Goal: Navigation & Orientation: Find specific page/section

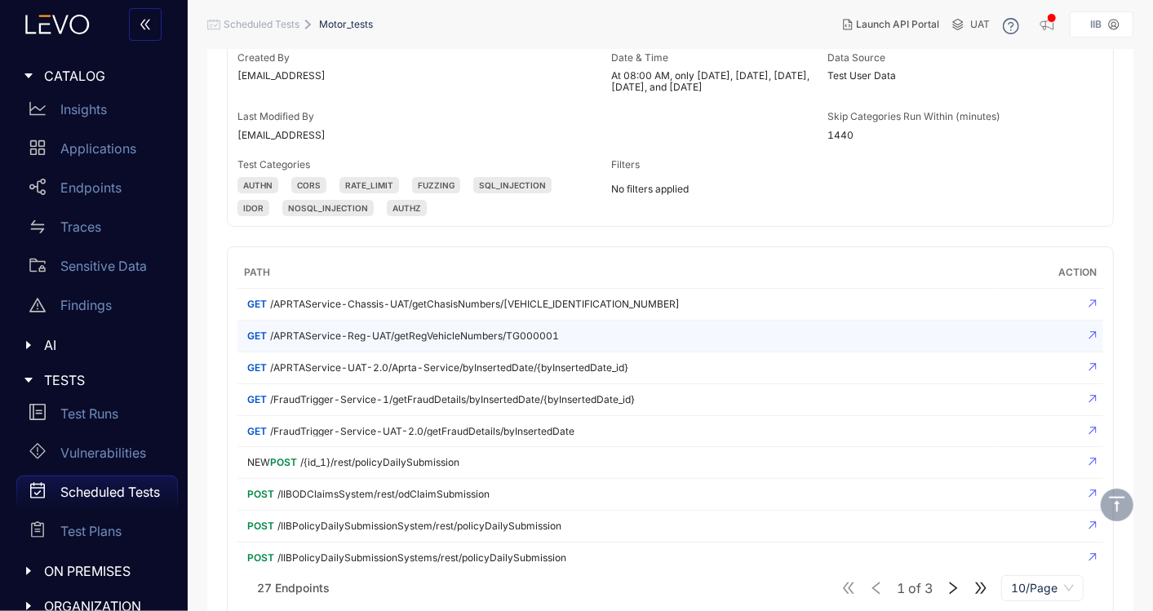
scroll to position [249, 0]
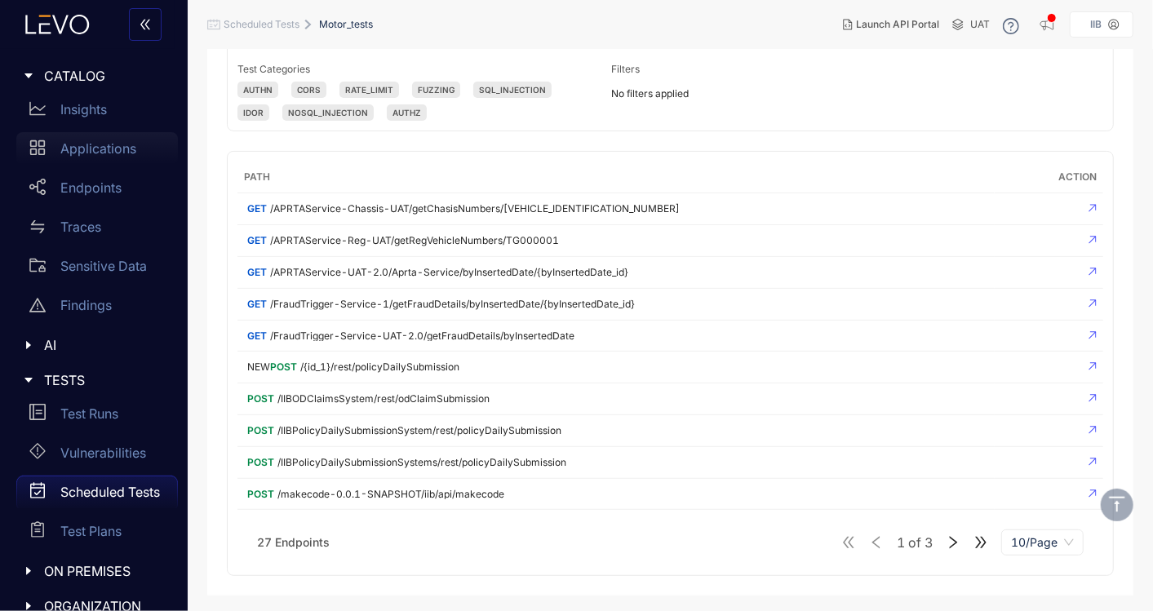
click at [107, 146] on p "Applications" at bounding box center [98, 148] width 76 height 15
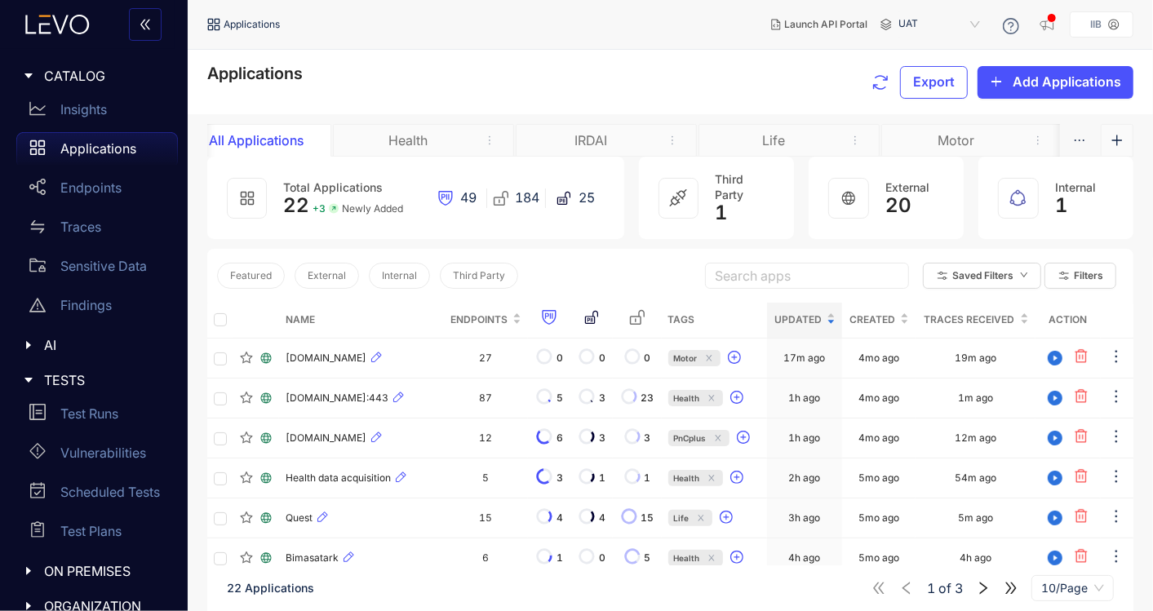
click at [970, 141] on div "Motor" at bounding box center [957, 140] width 122 height 15
